Goal: Task Accomplishment & Management: Manage account settings

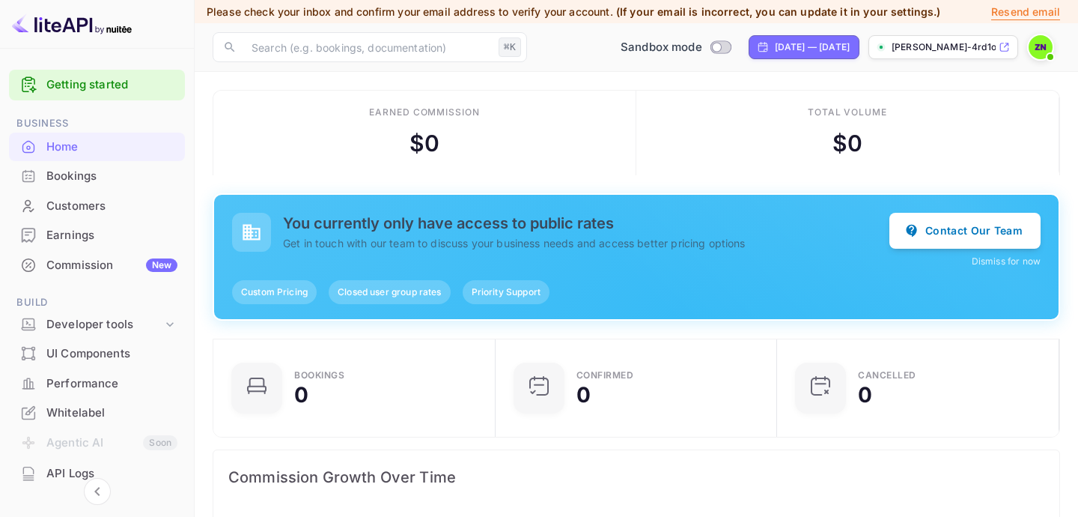
scroll to position [243, 273]
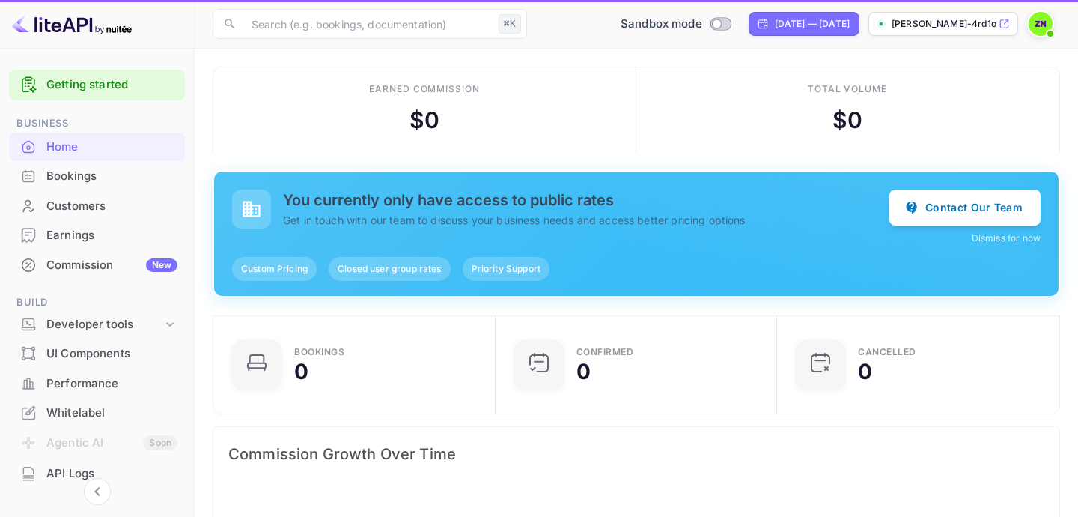
scroll to position [243, 273]
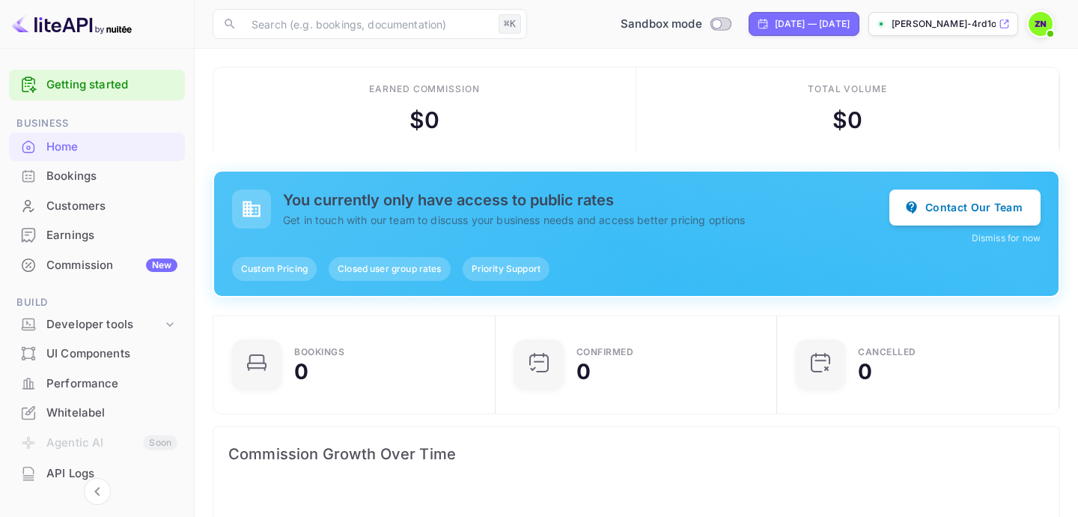
click at [1051, 31] on span at bounding box center [1050, 34] width 6 height 6
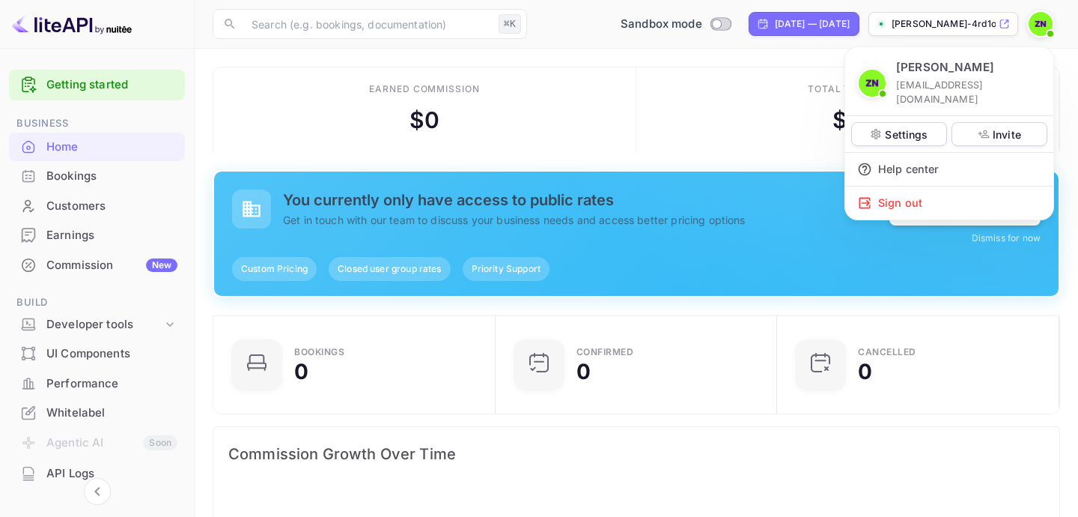
click at [606, 229] on div at bounding box center [539, 258] width 1078 height 517
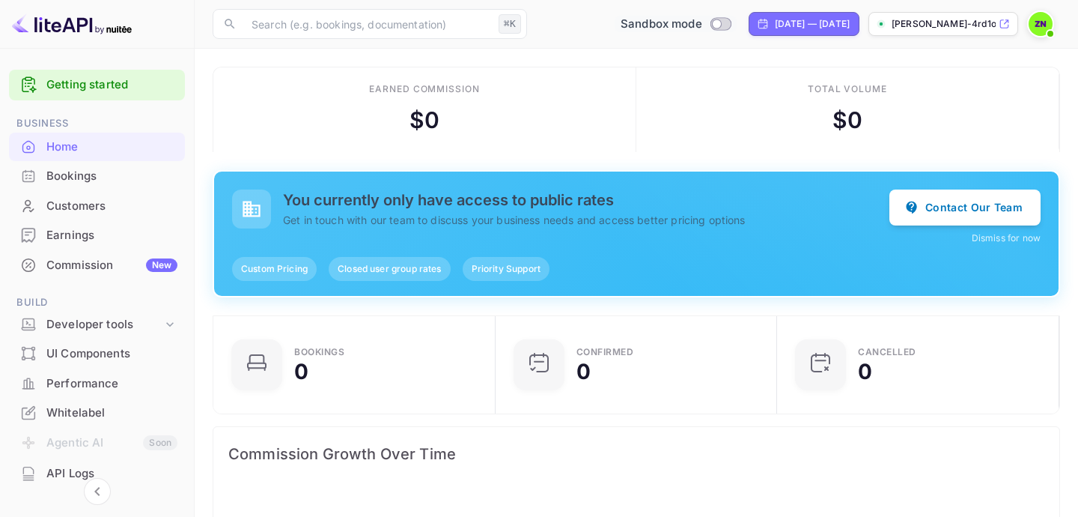
click at [702, 24] on input "Switch to Production mode" at bounding box center [717, 24] width 30 height 10
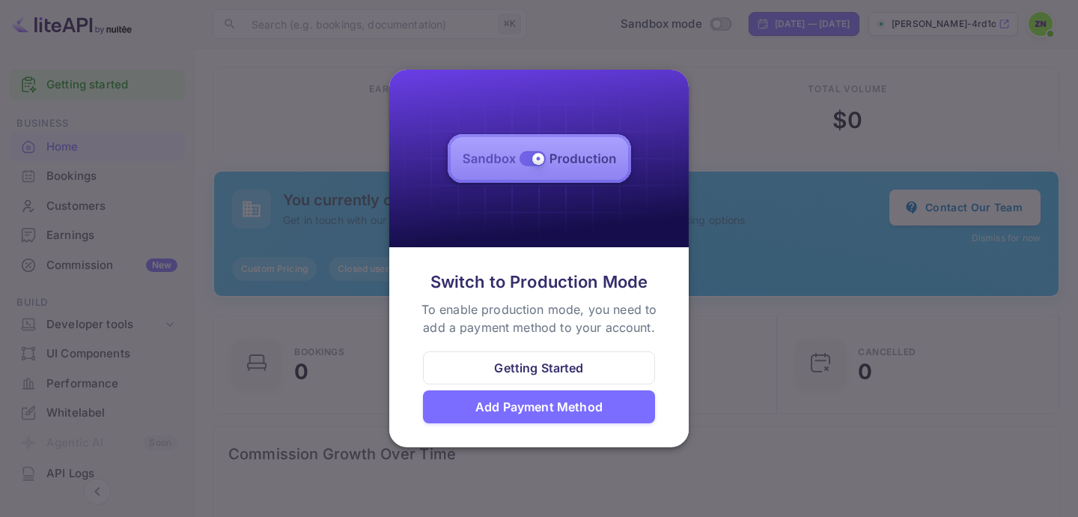
click at [737, 243] on div at bounding box center [539, 258] width 1078 height 517
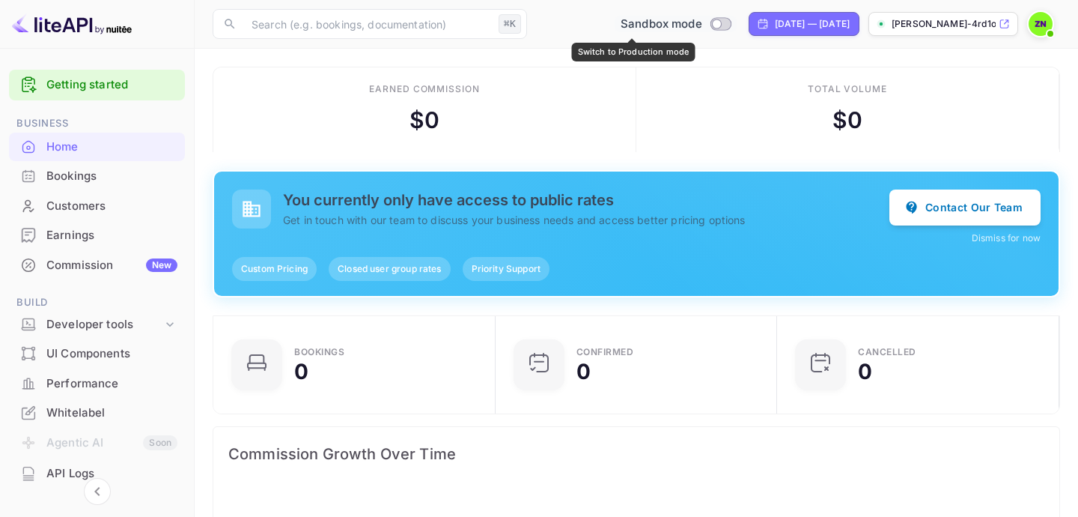
click at [702, 26] on input "Switch to Production mode" at bounding box center [717, 24] width 30 height 10
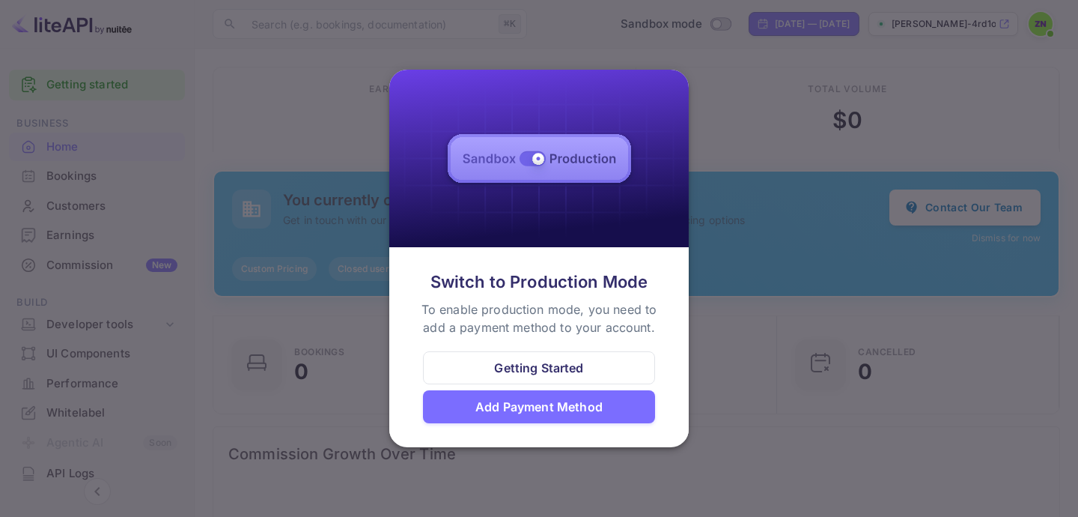
click at [570, 396] on div "Add Payment Method" at bounding box center [539, 406] width 232 height 33
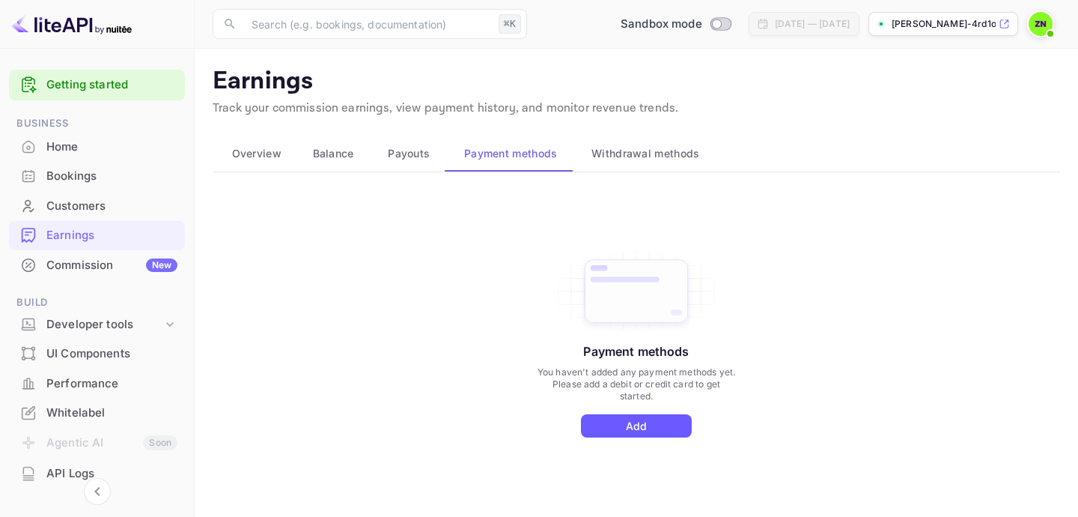
click at [642, 421] on button "Add" at bounding box center [636, 425] width 111 height 23
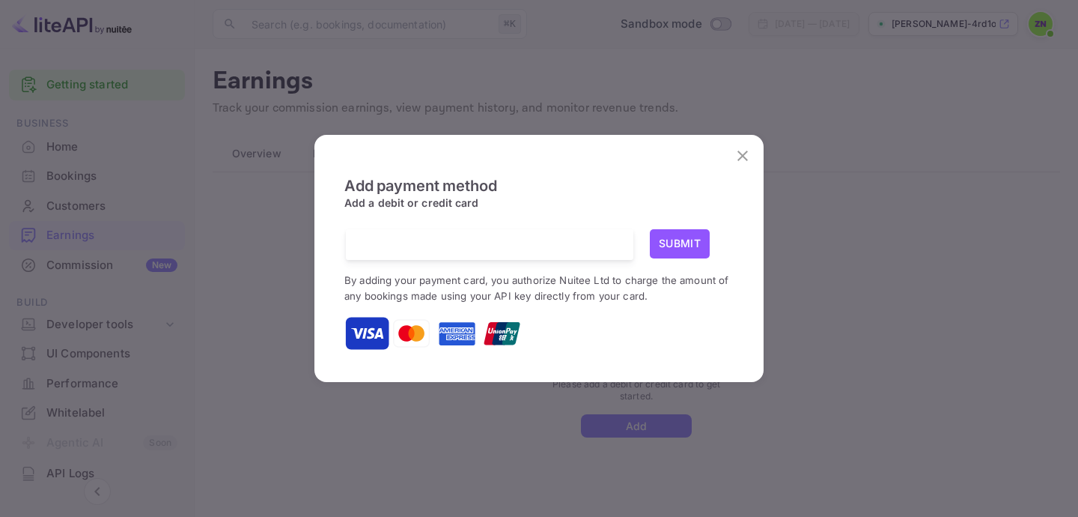
click at [566, 261] on div "Submit By adding your payment card, you authorize Nuitee Ltd to charge the amou…" at bounding box center [538, 291] width 389 height 124
click at [488, 235] on div at bounding box center [495, 244] width 276 height 31
click at [494, 229] on div at bounding box center [495, 244] width 276 height 31
click at [742, 164] on icon "close" at bounding box center [743, 156] width 18 height 18
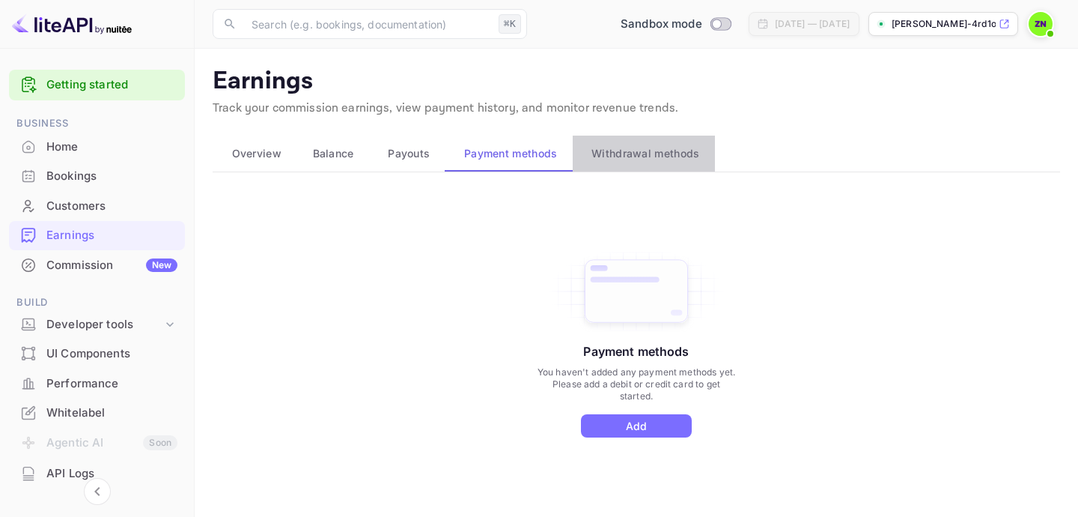
click at [654, 149] on span "Withdrawal methods" at bounding box center [645, 154] width 108 height 18
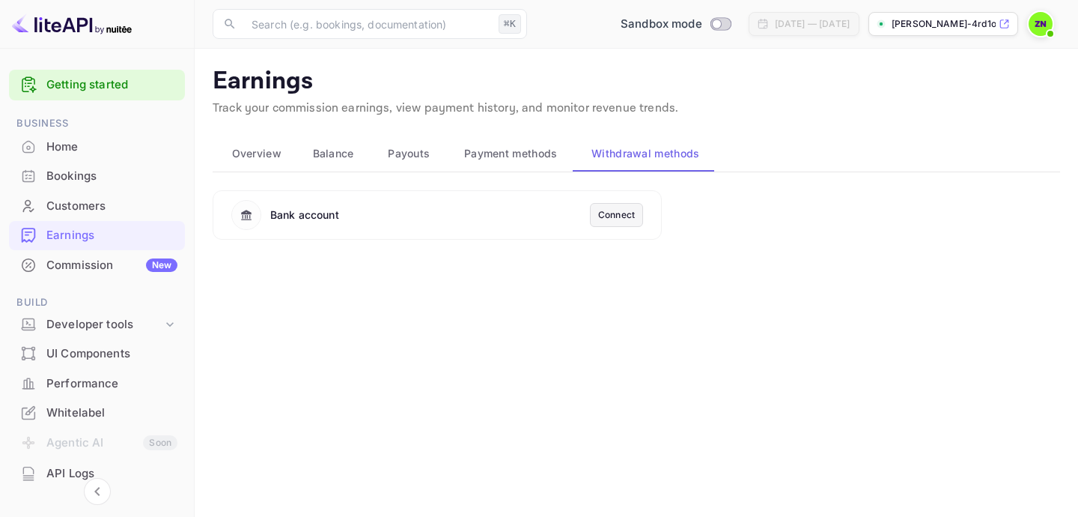
click at [280, 150] on span "Overview" at bounding box center [256, 154] width 49 height 18
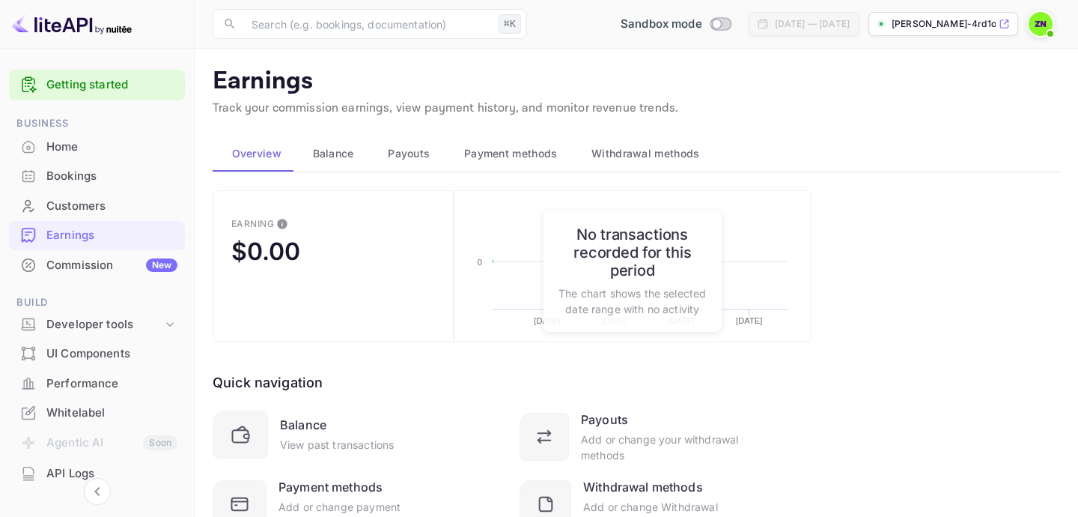
click at [323, 142] on button "Balance" at bounding box center [331, 154] width 76 height 36
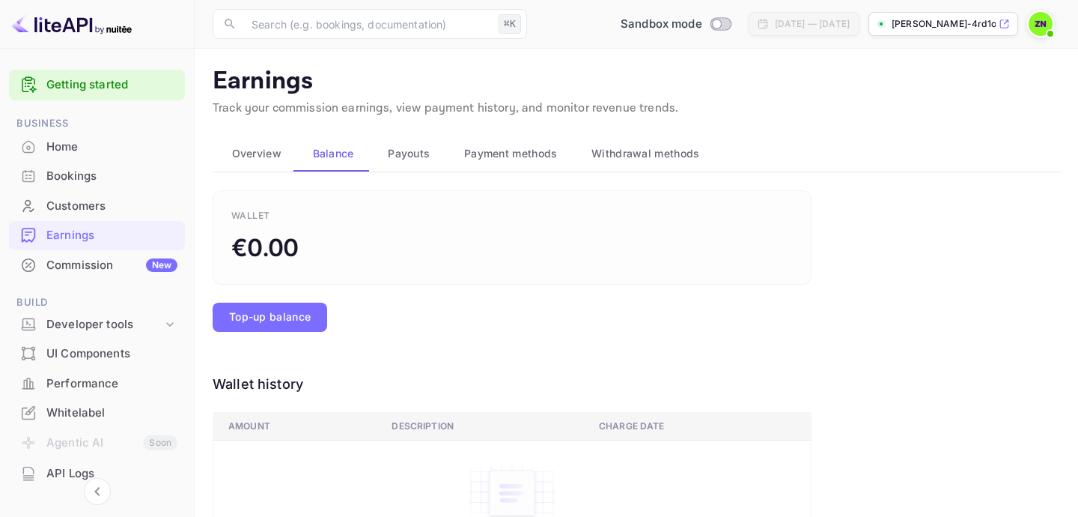
click at [405, 153] on span "Payouts" at bounding box center [409, 154] width 42 height 18
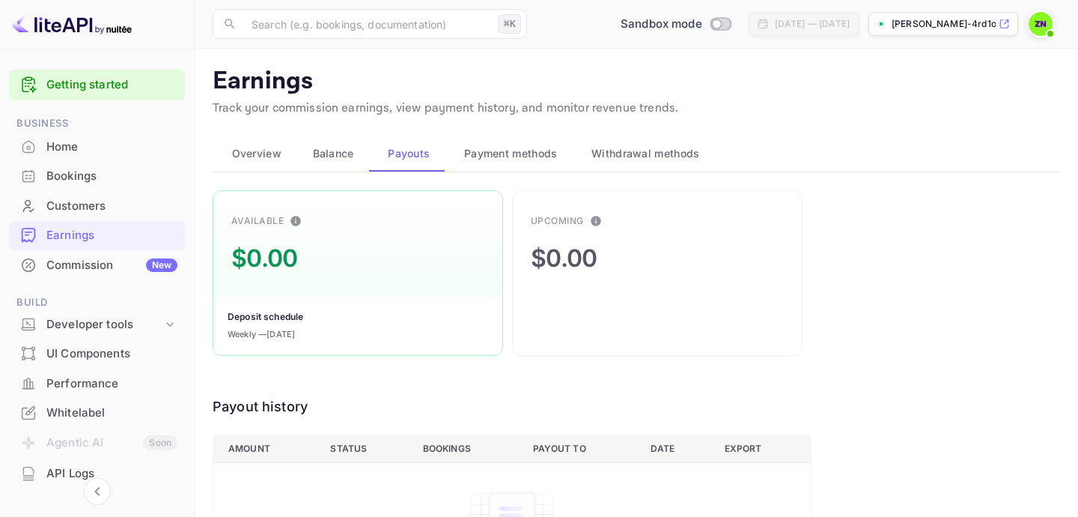
click at [494, 150] on span "Payment methods" at bounding box center [511, 154] width 94 height 18
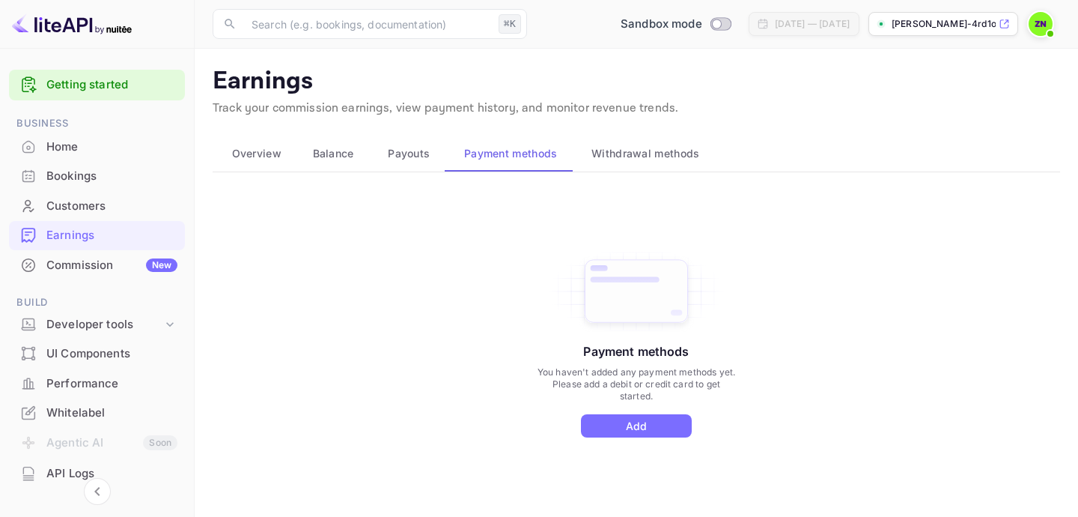
click at [596, 157] on span "Withdrawal methods" at bounding box center [645, 154] width 108 height 18
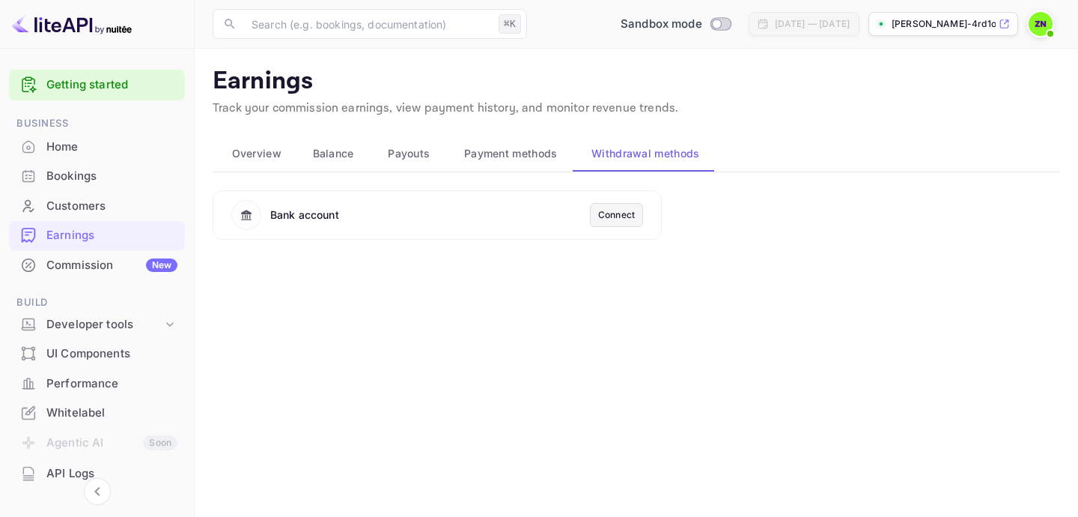
click at [496, 159] on span "Payment methods" at bounding box center [511, 154] width 94 height 18
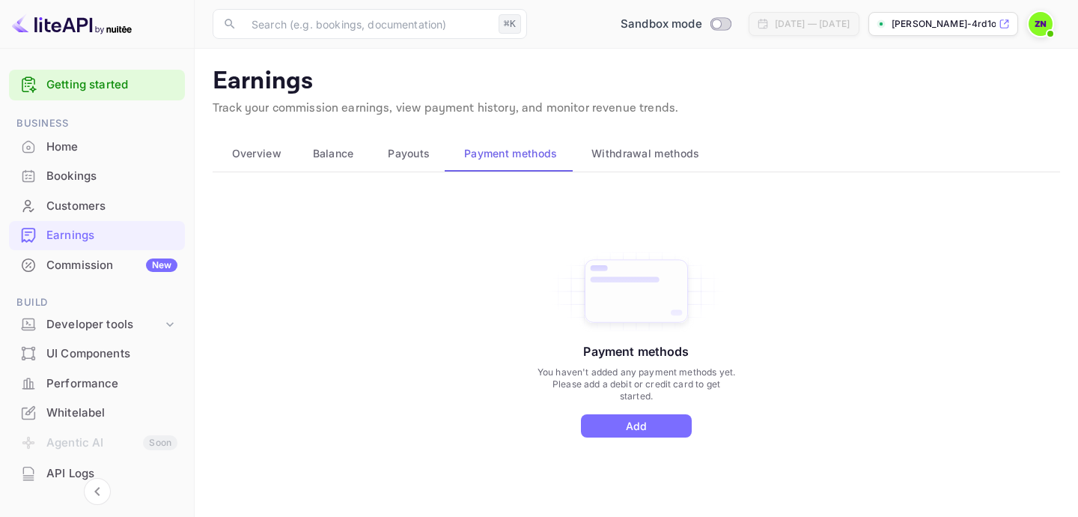
click at [670, 33] on div "Sandbox mode" at bounding box center [676, 24] width 128 height 23
click at [702, 28] on input "Switch to Production mode" at bounding box center [717, 24] width 30 height 10
checkbox input "false"
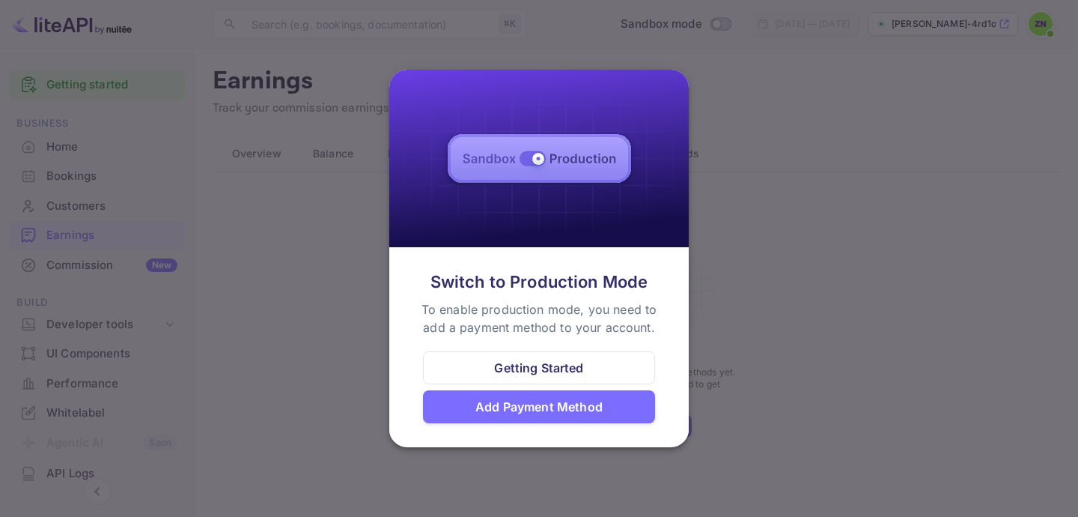
click at [562, 398] on div "Add Payment Method" at bounding box center [538, 407] width 127 height 18
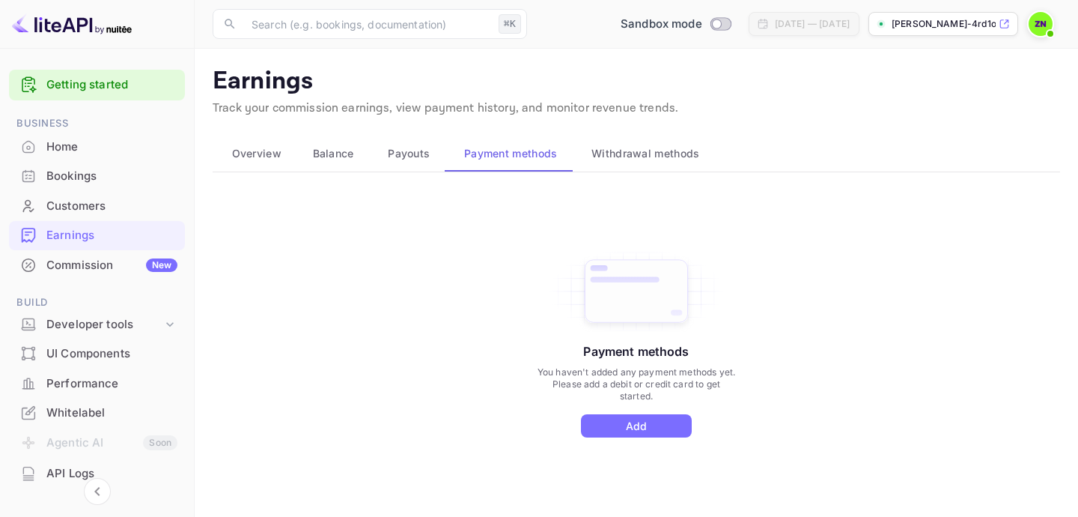
click at [94, 264] on div "Commission New" at bounding box center [111, 265] width 131 height 17
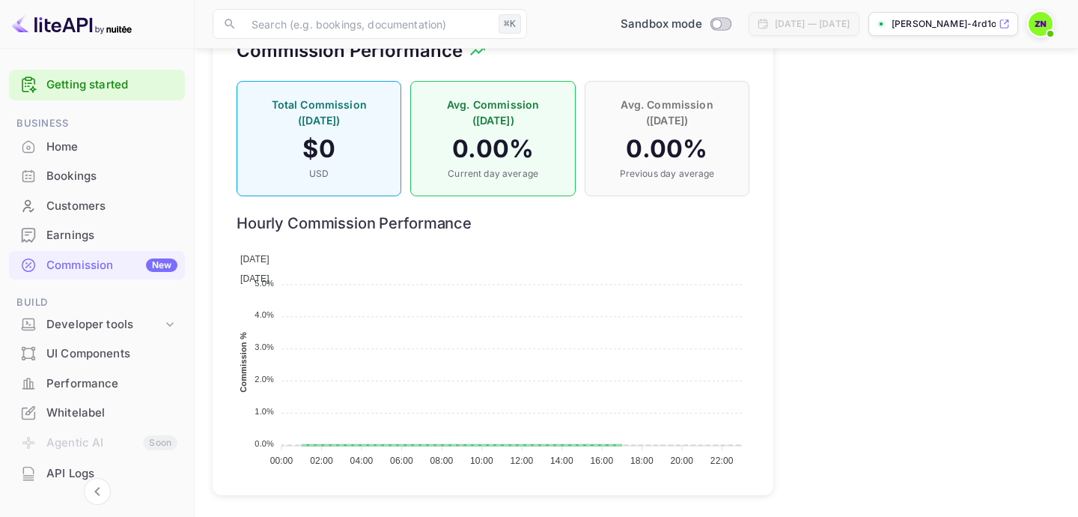
click at [127, 143] on div "Home" at bounding box center [111, 147] width 131 height 17
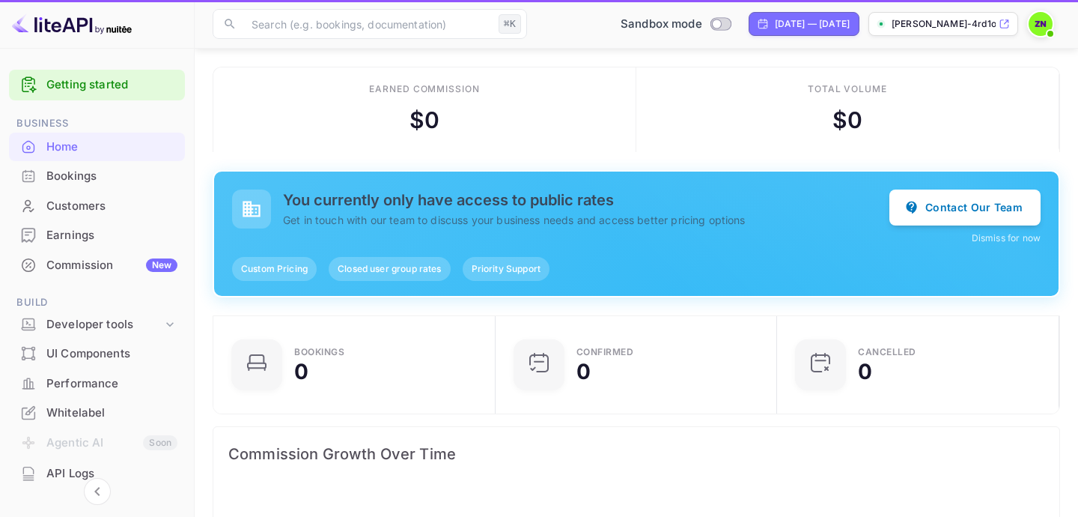
scroll to position [1, 1]
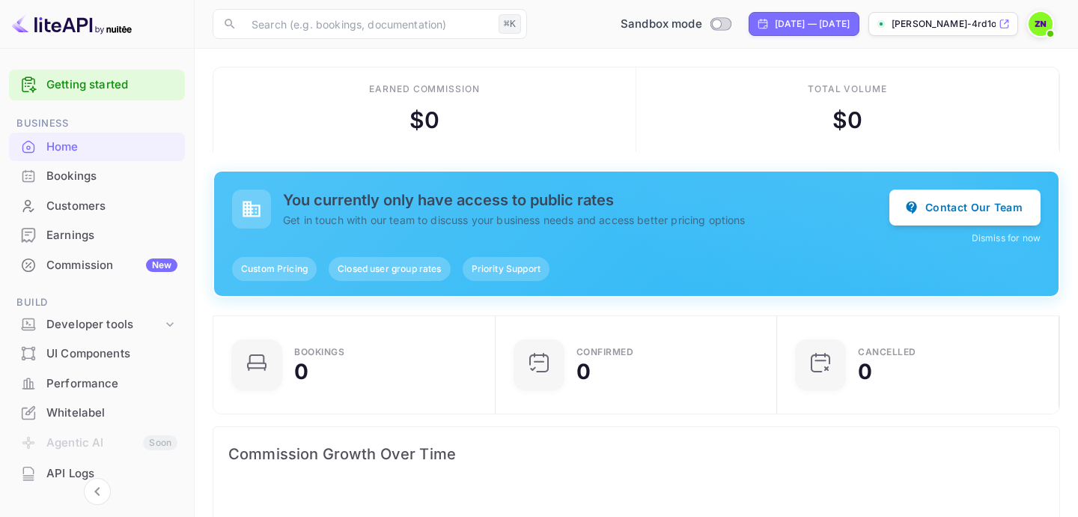
click at [138, 83] on link "Getting started" at bounding box center [111, 84] width 131 height 17
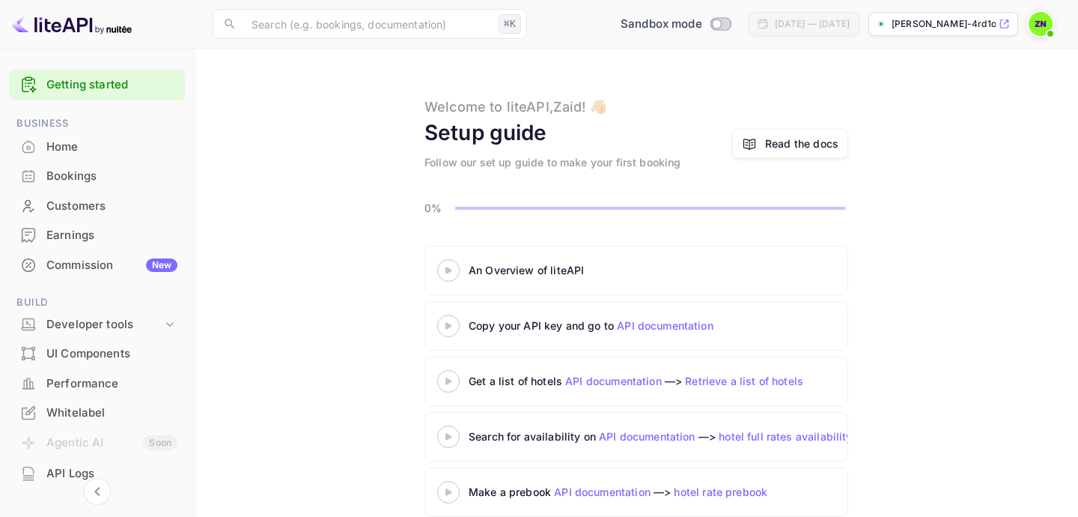
click at [118, 88] on link "Getting started" at bounding box center [111, 84] width 131 height 17
click at [128, 144] on div "Home" at bounding box center [111, 147] width 131 height 17
